Goal: Find specific page/section: Find specific page/section

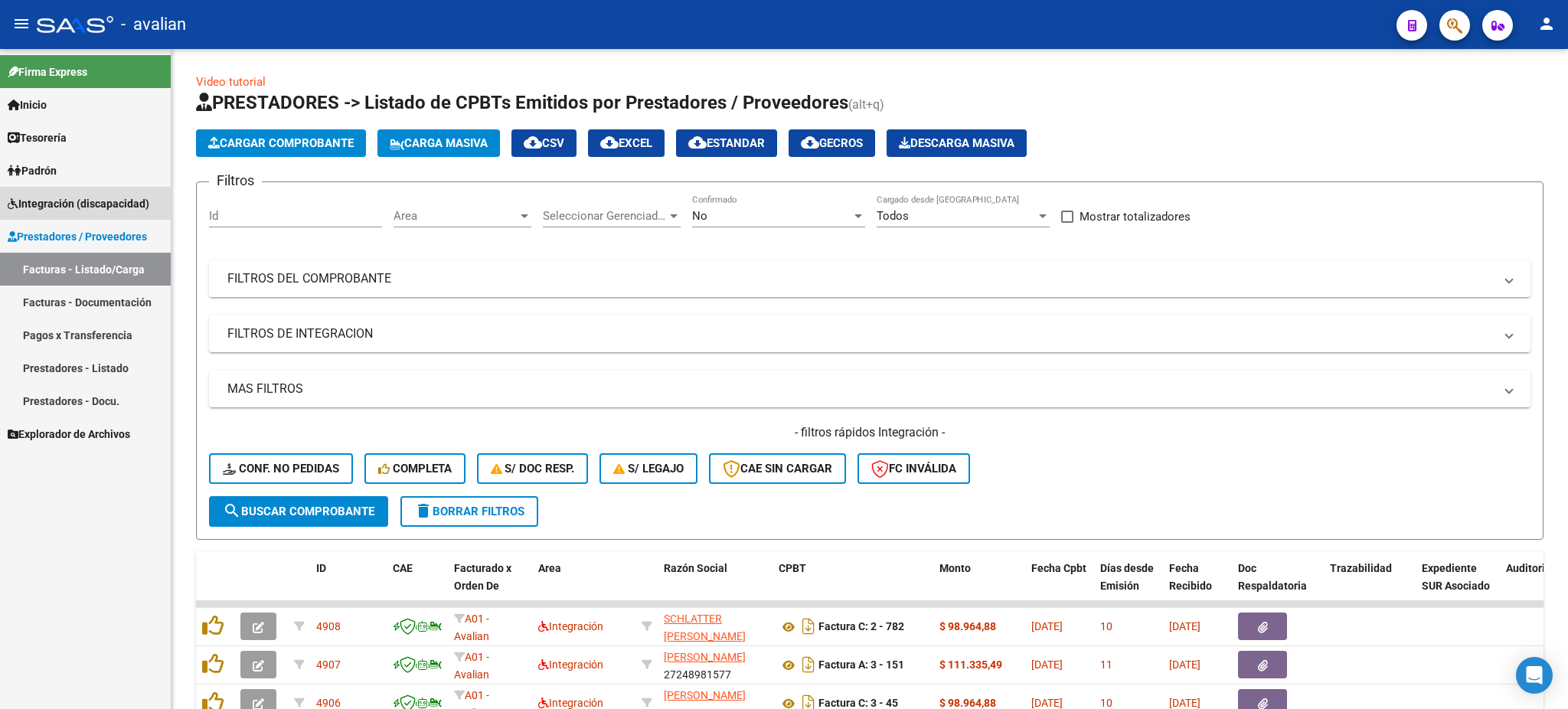
click at [46, 203] on span "Integración (discapacidad)" at bounding box center [78, 203] width 142 height 17
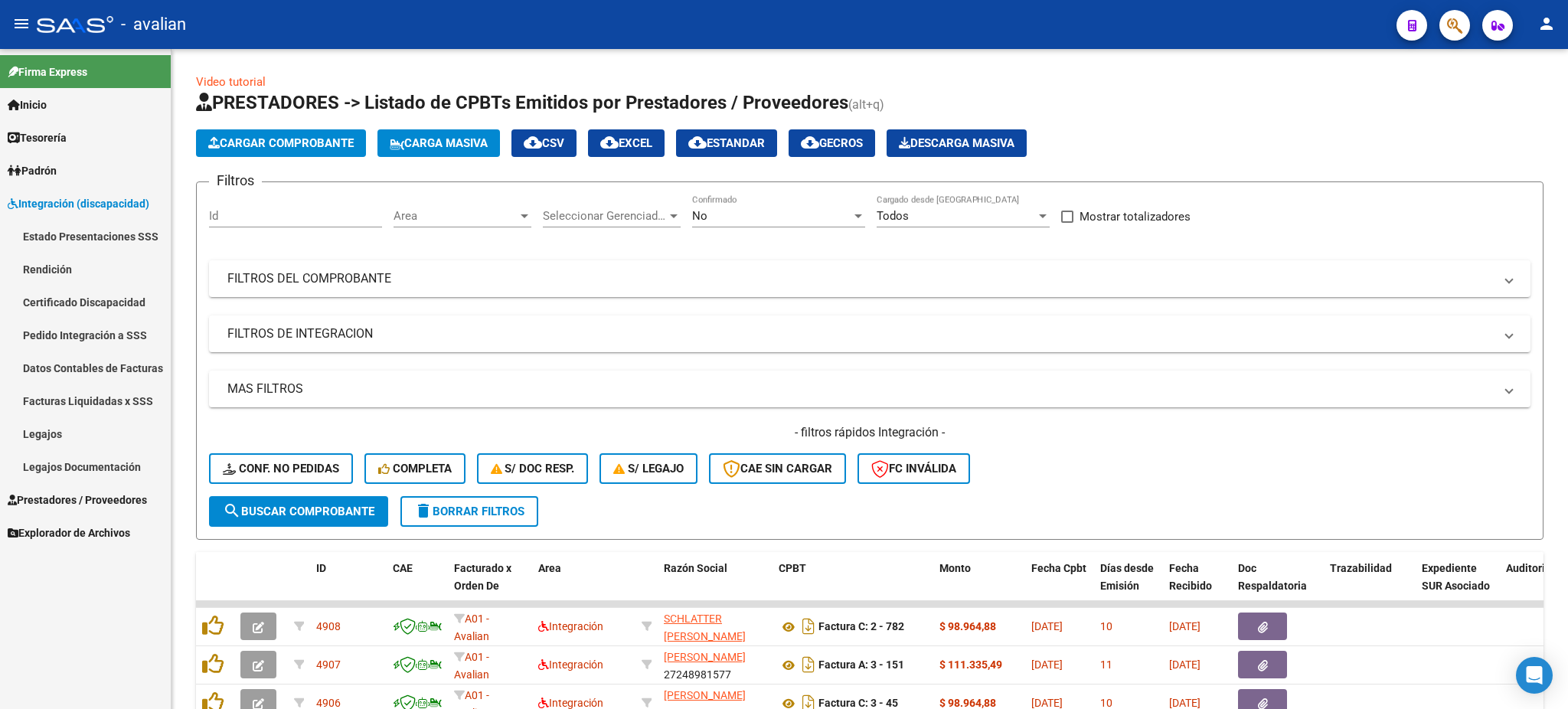
click at [46, 440] on link "Legajos" at bounding box center [85, 434] width 170 height 33
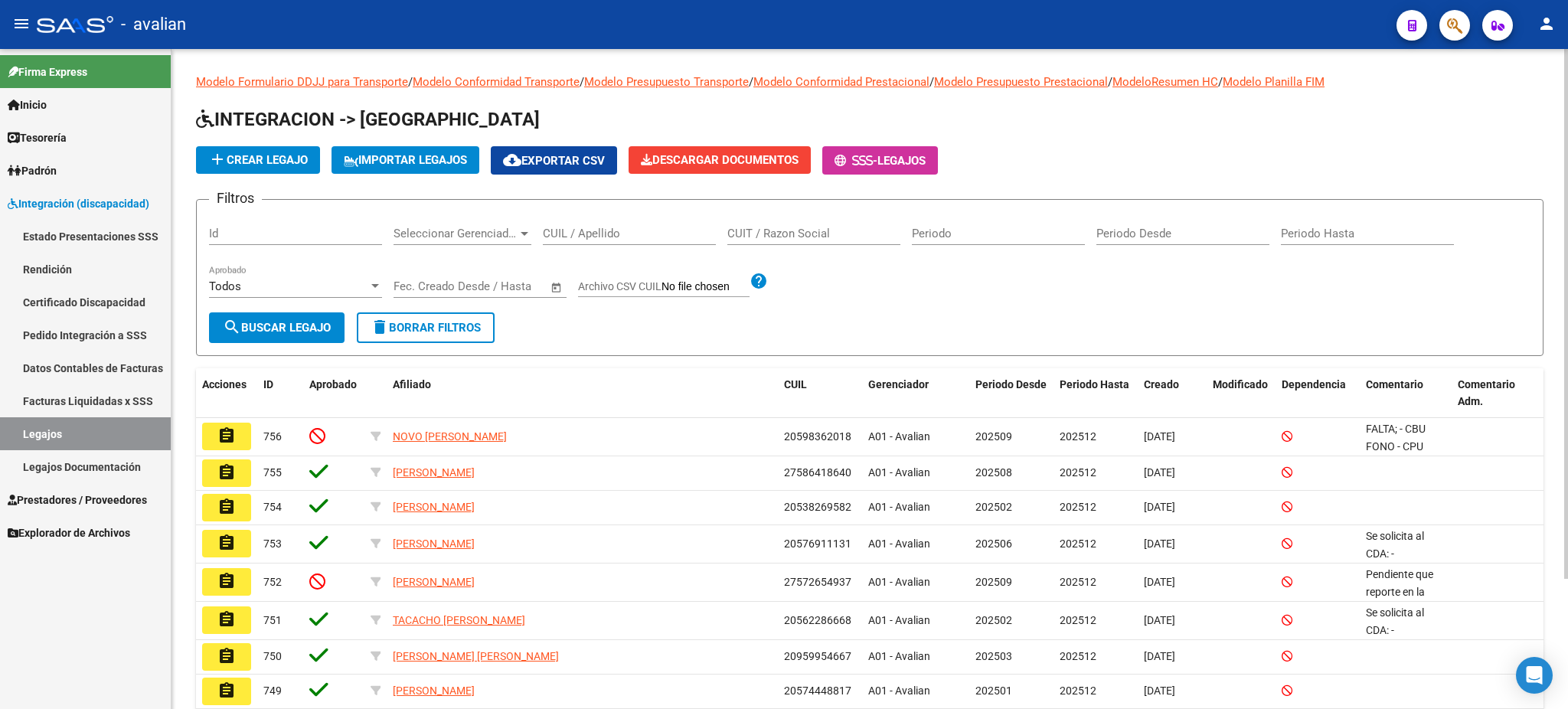
click at [578, 230] on input "CUIL / Apellido" at bounding box center [628, 234] width 173 height 14
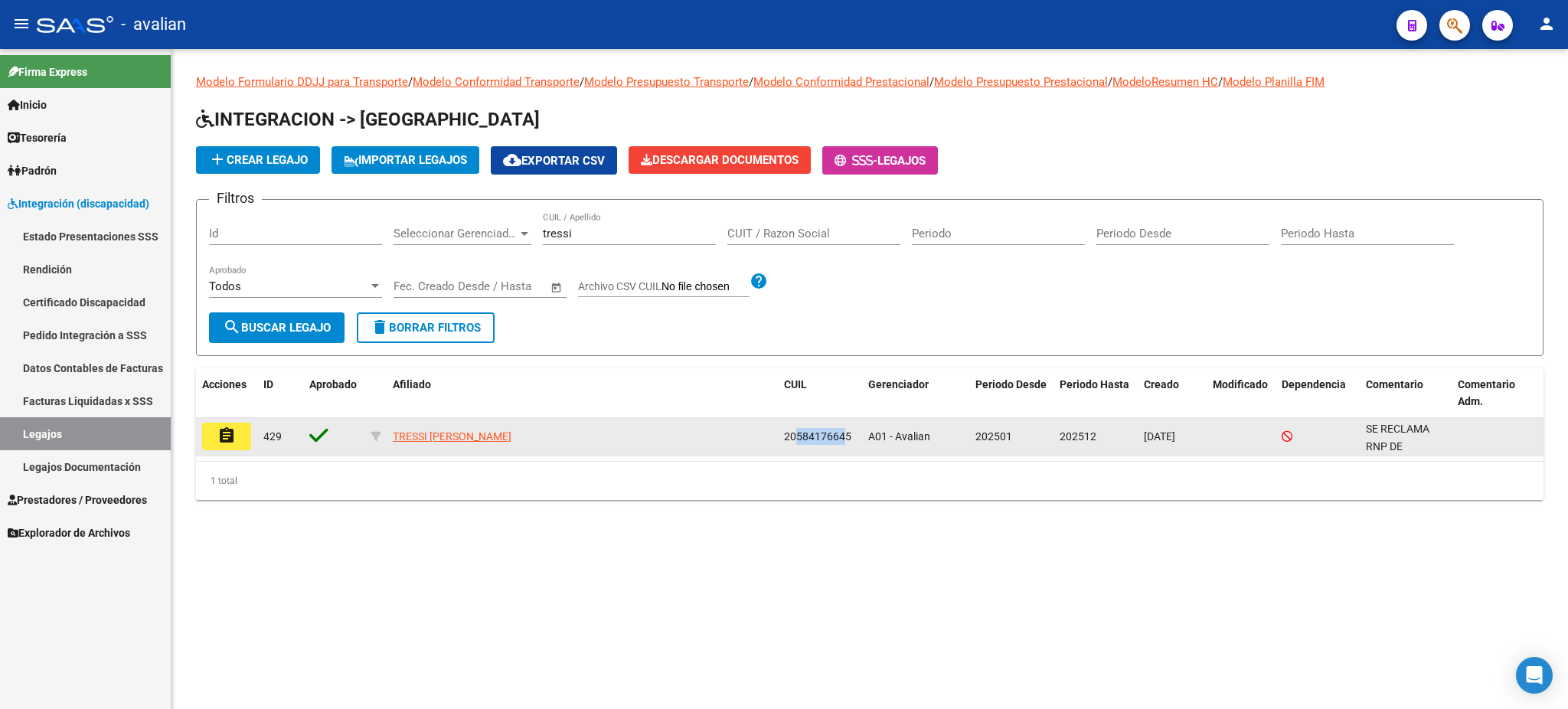
drag, startPoint x: 793, startPoint y: 430, endPoint x: 843, endPoint y: 436, distance: 50.4
click at [843, 436] on span "20584176645" at bounding box center [817, 436] width 67 height 13
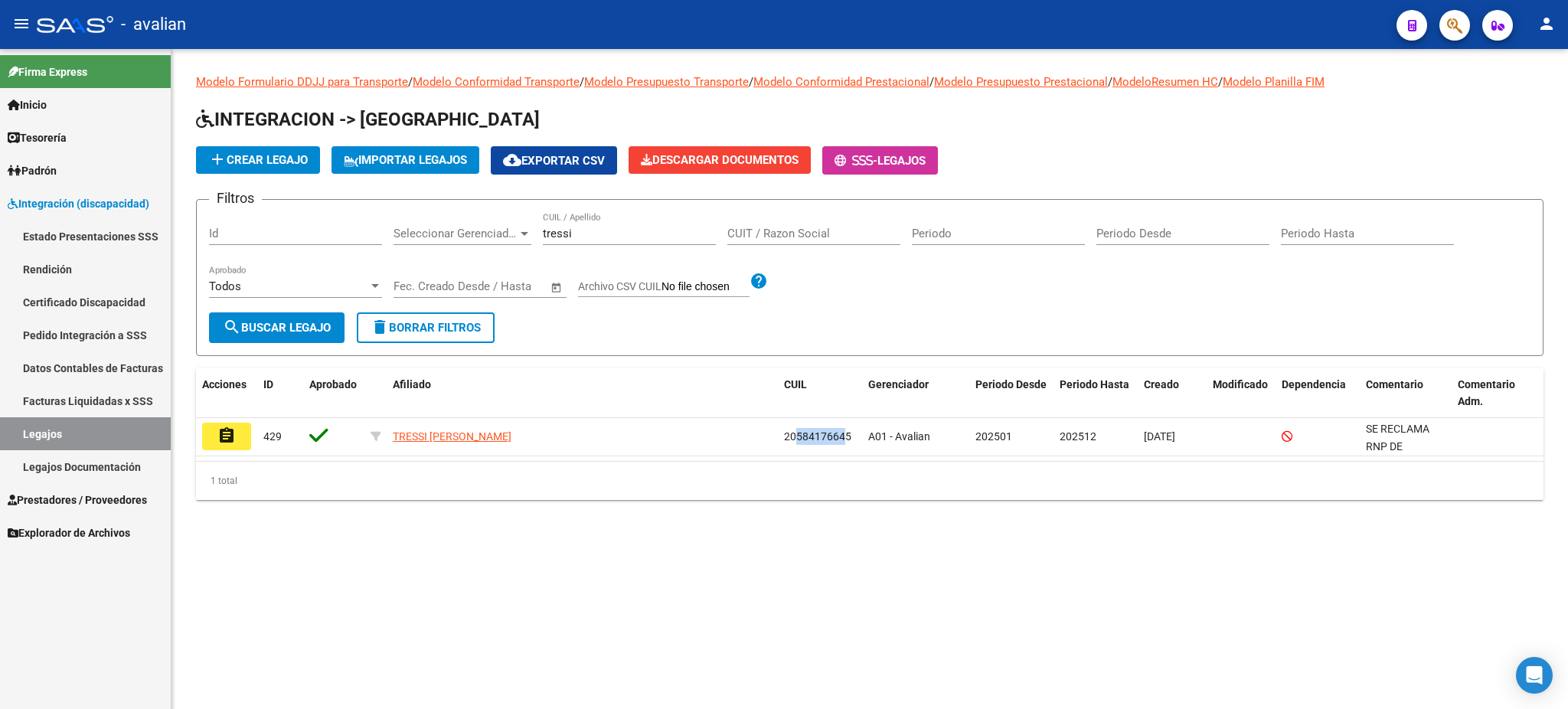
copy span "58417664"
drag, startPoint x: 585, startPoint y: 233, endPoint x: 482, endPoint y: 246, distance: 103.8
click at [486, 231] on div "Filtros Id Seleccionar Gerenciador Seleccionar Gerenciador tressi CUIL / Apelli…" at bounding box center [870, 262] width 1322 height 100
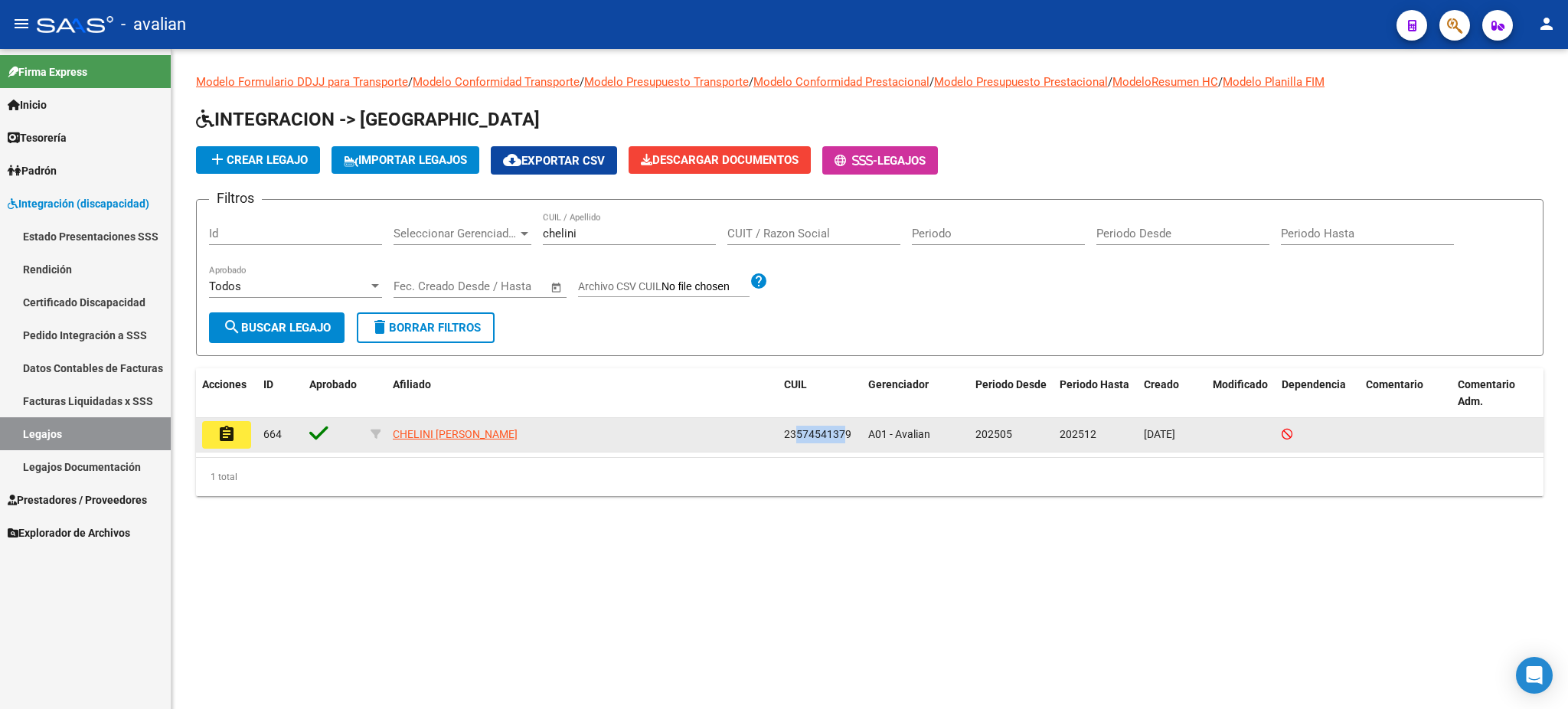
drag, startPoint x: 796, startPoint y: 430, endPoint x: 843, endPoint y: 426, distance: 47.2
click at [843, 428] on span "23574541379" at bounding box center [817, 434] width 67 height 13
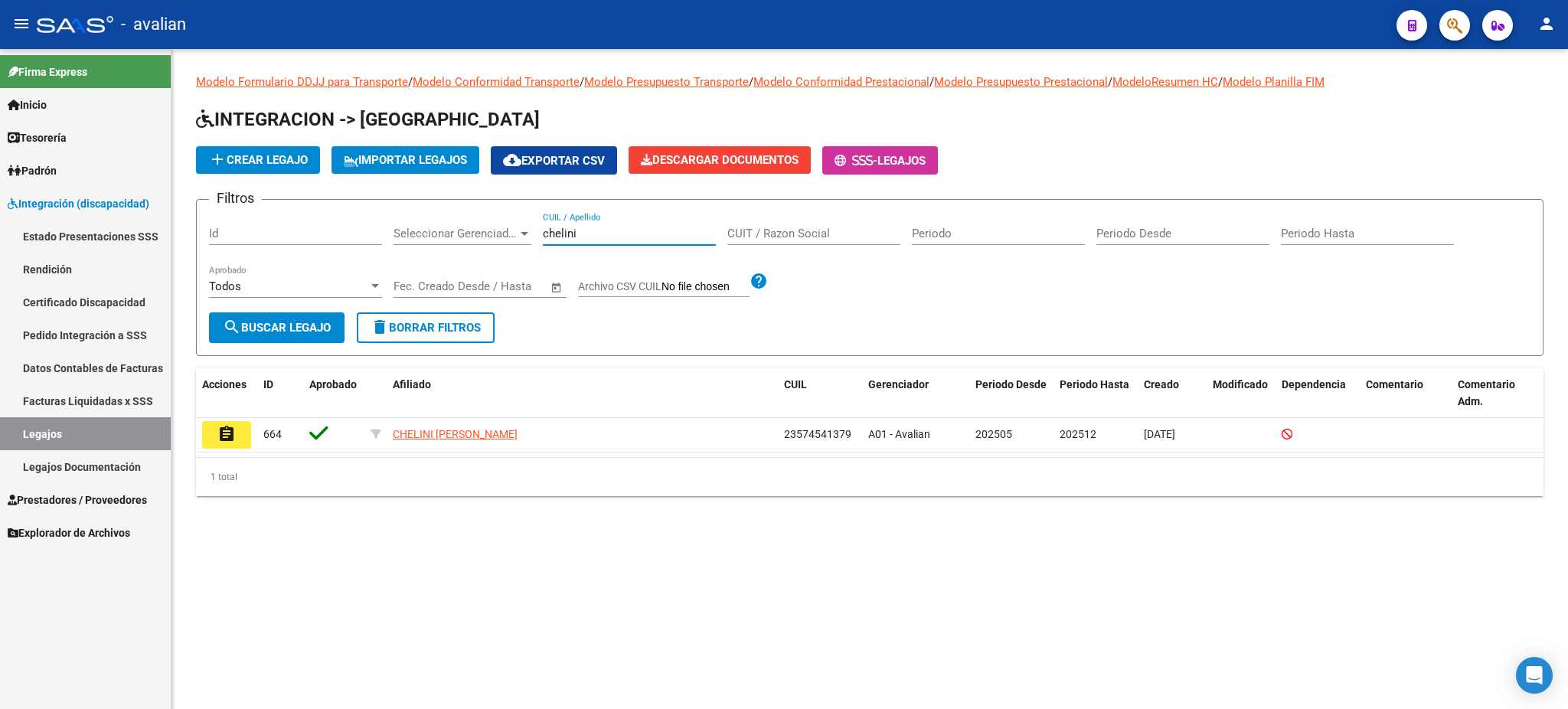
drag, startPoint x: 592, startPoint y: 233, endPoint x: 500, endPoint y: 230, distance: 92.0
click at [500, 230] on div "Filtros Id Seleccionar Gerenciador Seleccionar Gerenciador chelini CUIL / Apell…" at bounding box center [870, 262] width 1322 height 100
type input "forelli"
